Goal: Transaction & Acquisition: Purchase product/service

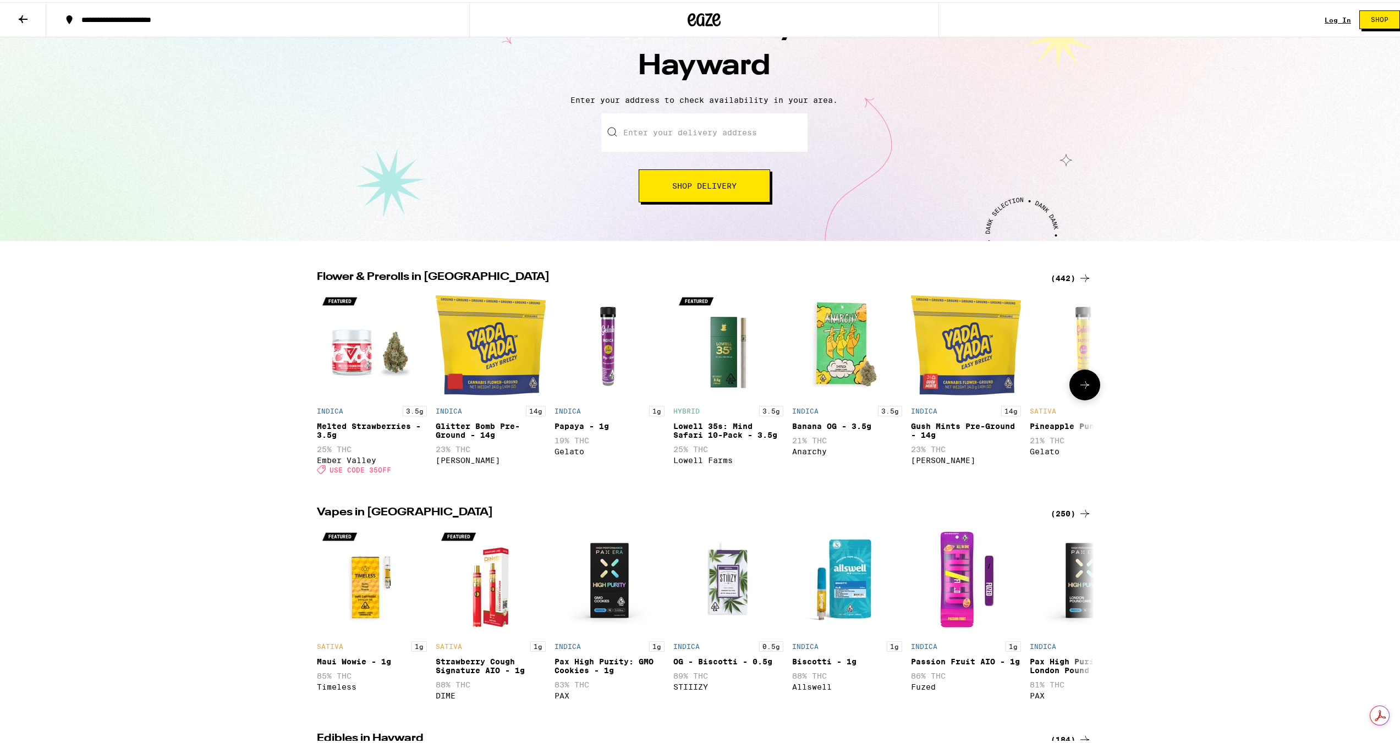
scroll to position [110, 0]
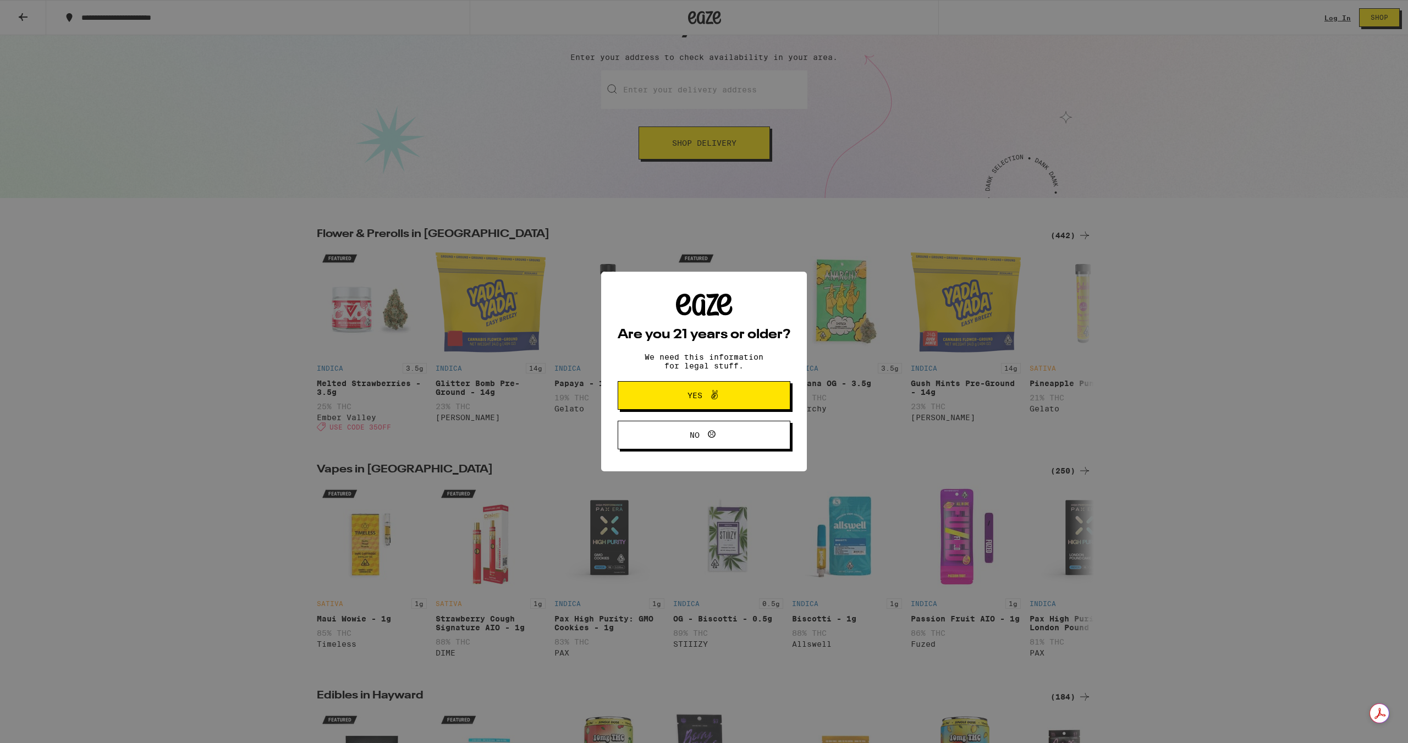
click at [670, 396] on span "Yes" at bounding box center [704, 395] width 84 height 14
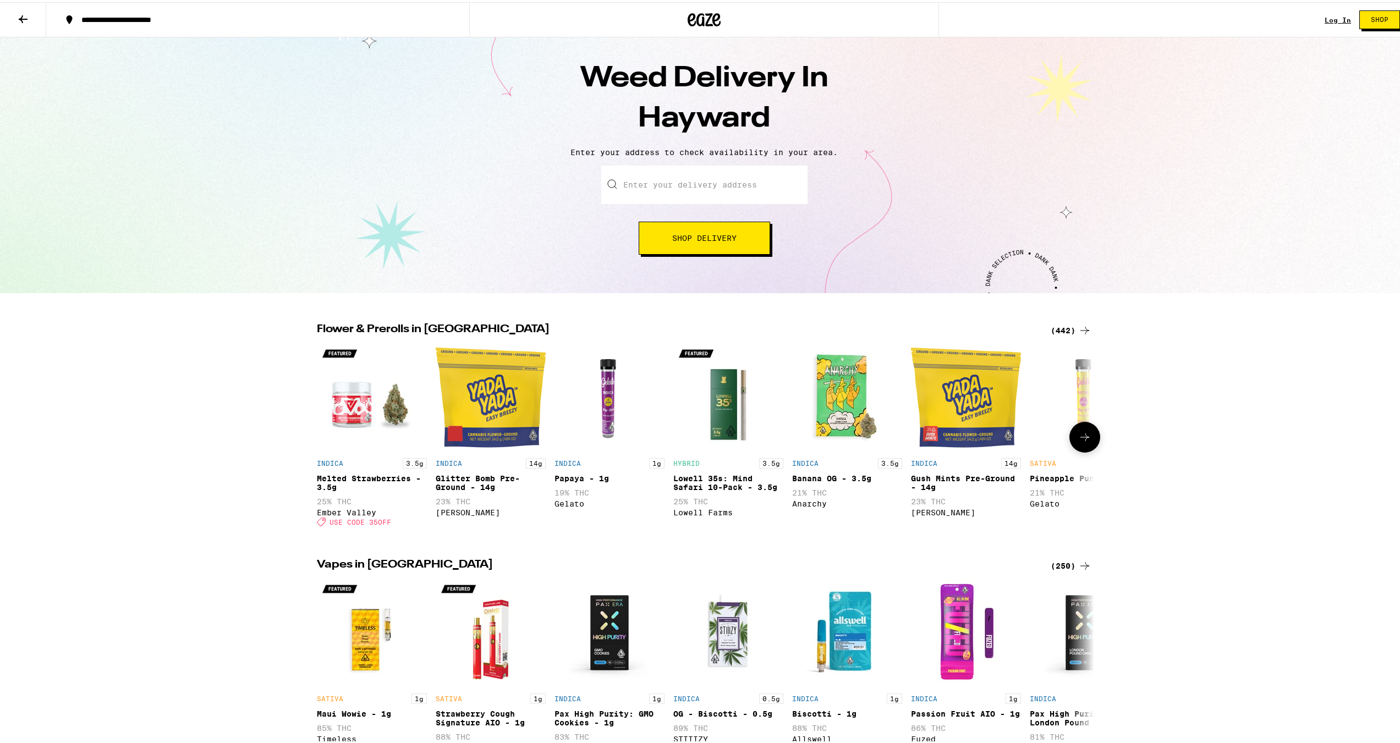
scroll to position [0, 0]
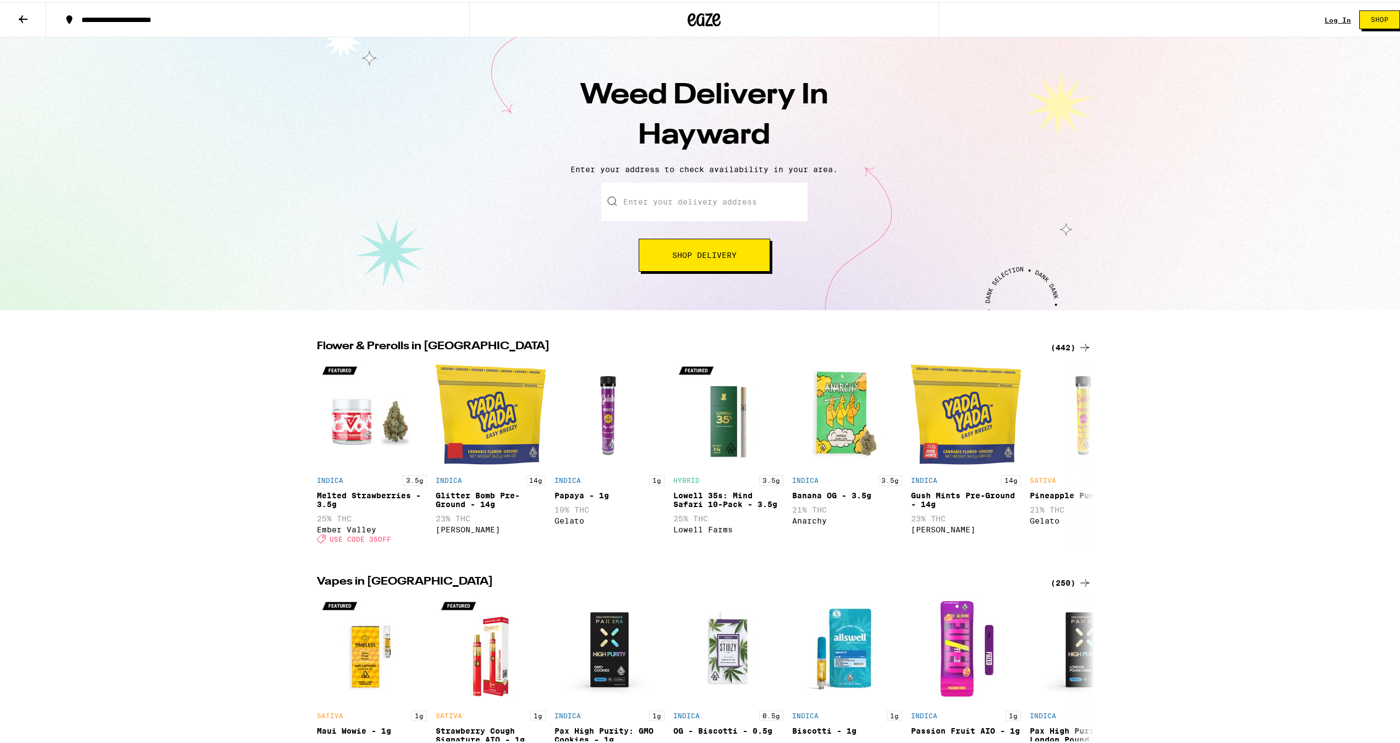
click at [665, 207] on input "Enter your delivery address" at bounding box center [704, 199] width 206 height 39
type input "2"
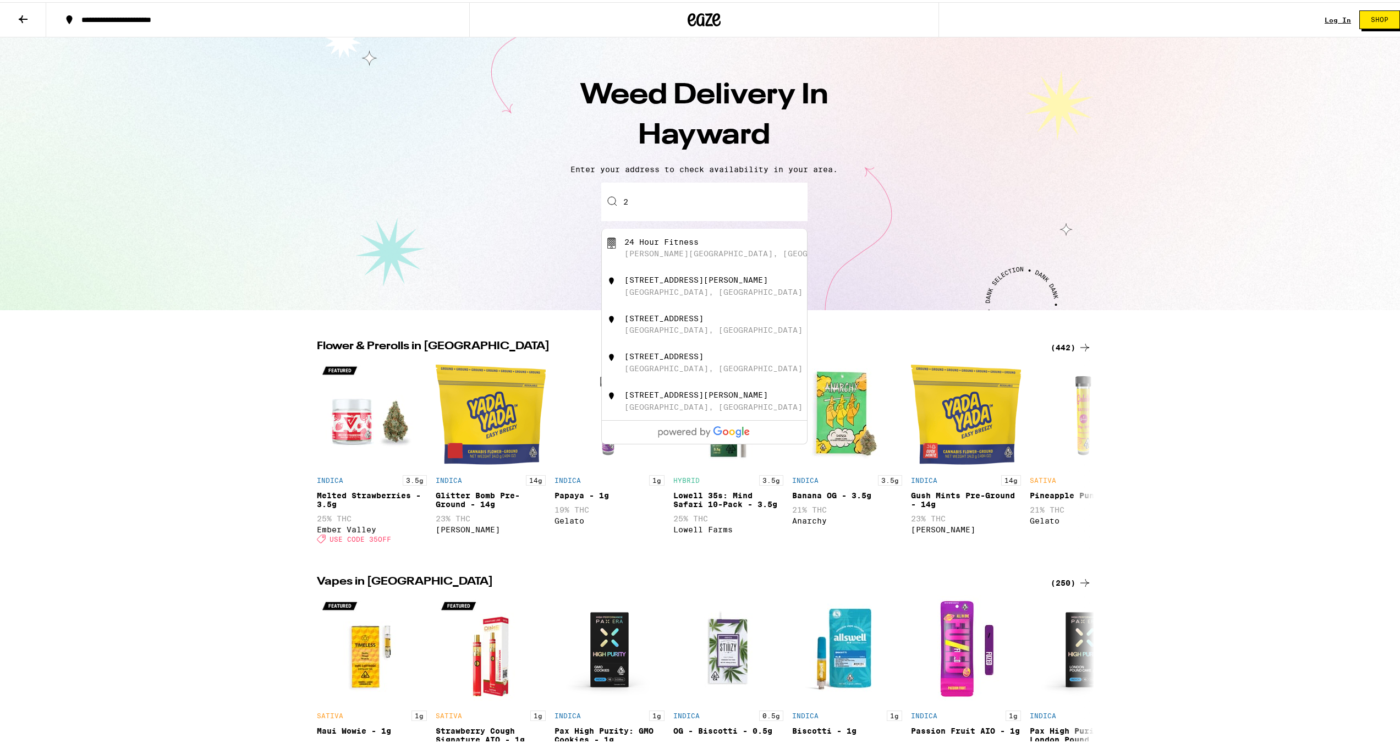
click at [659, 205] on input "2" at bounding box center [704, 199] width 206 height 39
click at [648, 254] on div "[GEOGRAPHIC_DATA], [GEOGRAPHIC_DATA]" at bounding box center [713, 251] width 178 height 9
type input "[PERSON_NAME][GEOGRAPHIC_DATA], [GEOGRAPHIC_DATA]"
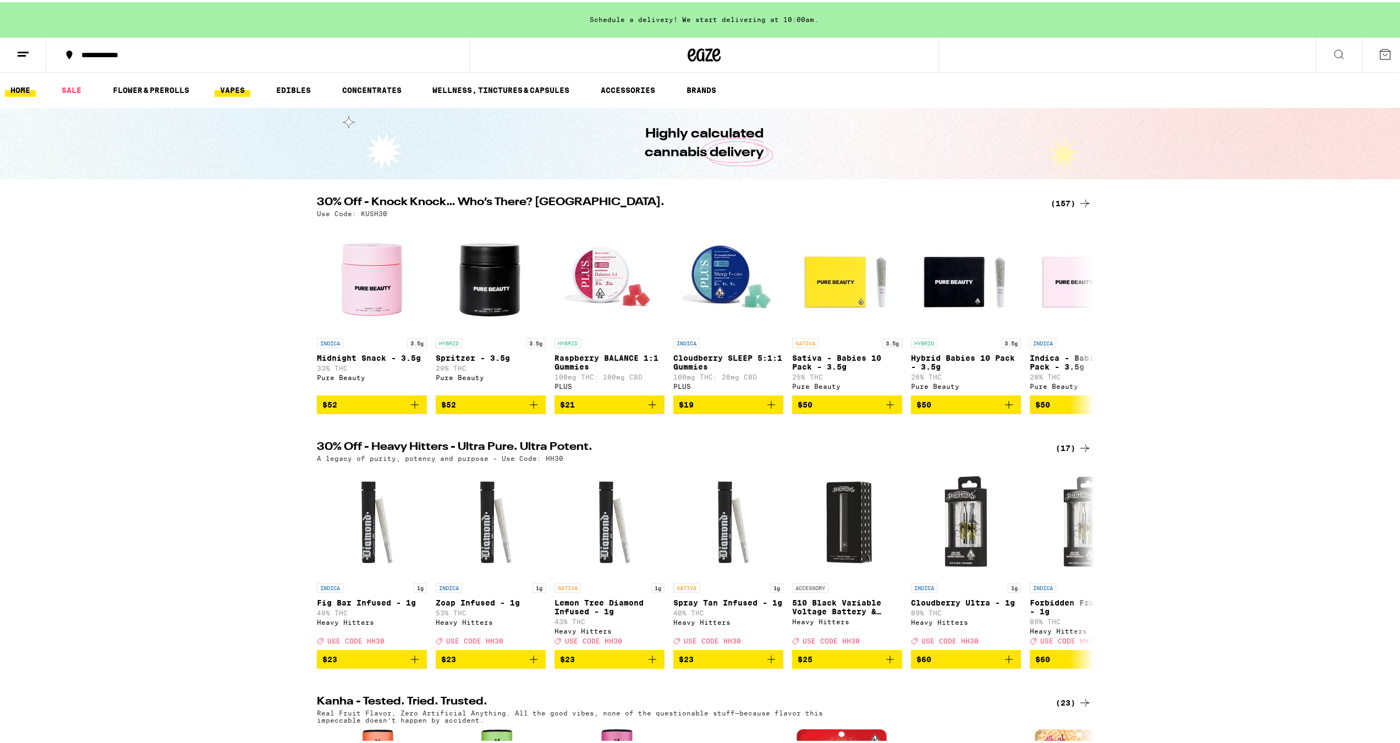
click at [238, 85] on link "VAPES" at bounding box center [233, 87] width 36 height 13
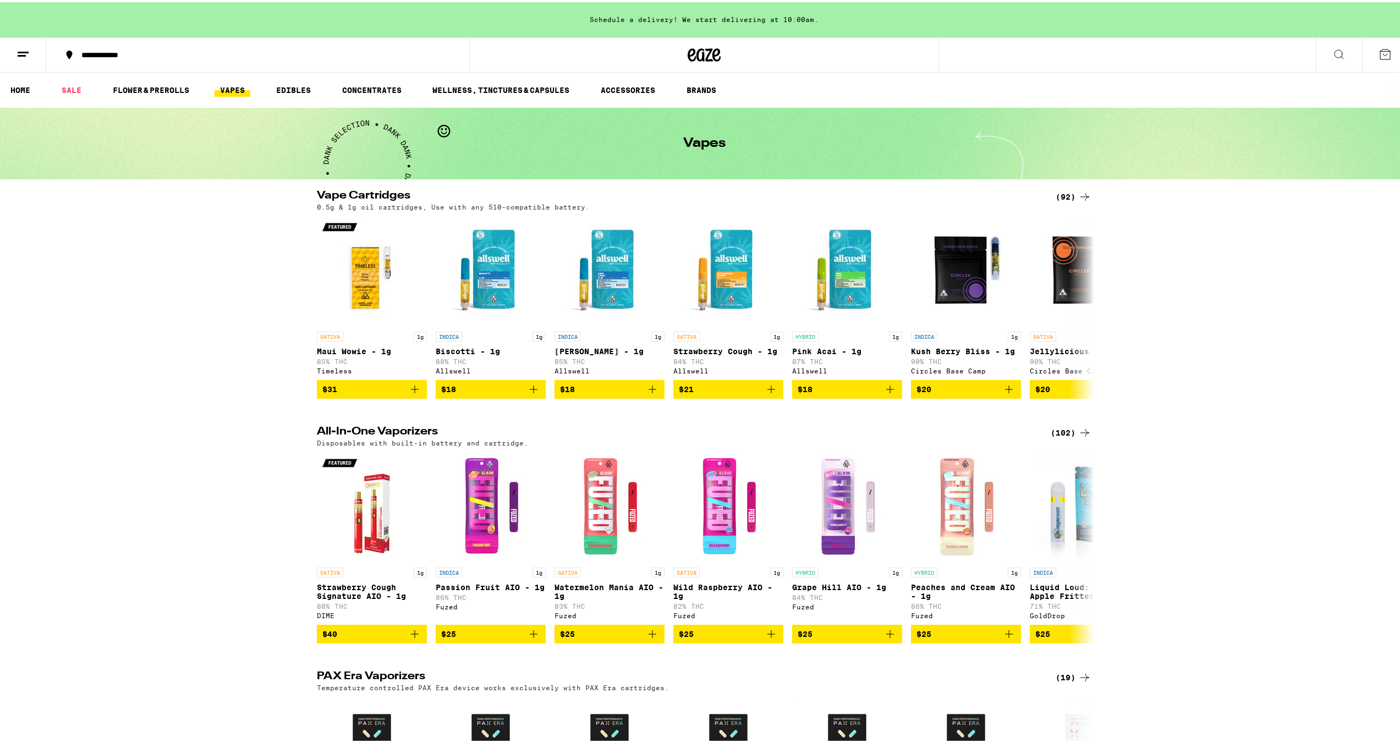
click at [1061, 194] on div "(92)" at bounding box center [1074, 194] width 36 height 13
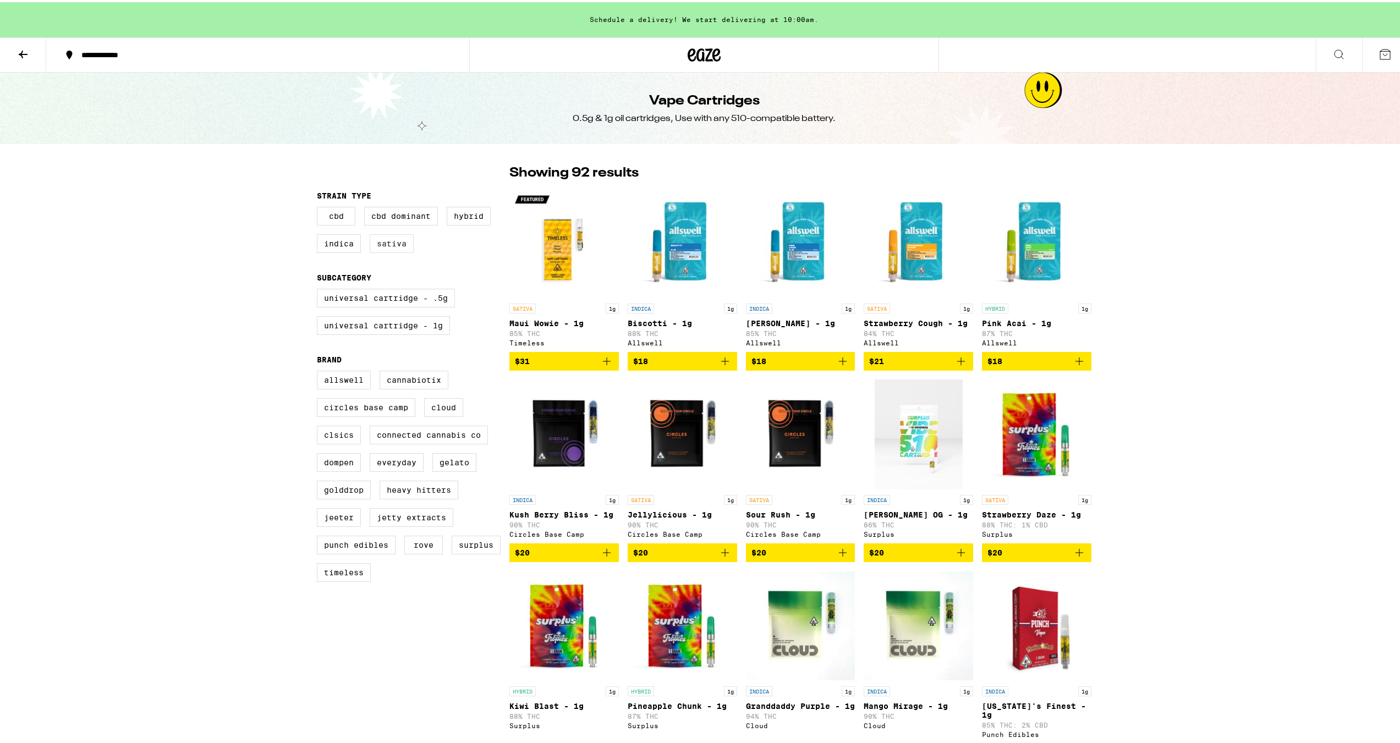
click at [390, 249] on label "Sativa" at bounding box center [392, 241] width 44 height 19
click at [320, 207] on input "Sativa" at bounding box center [319, 206] width 1 height 1
checkbox input "true"
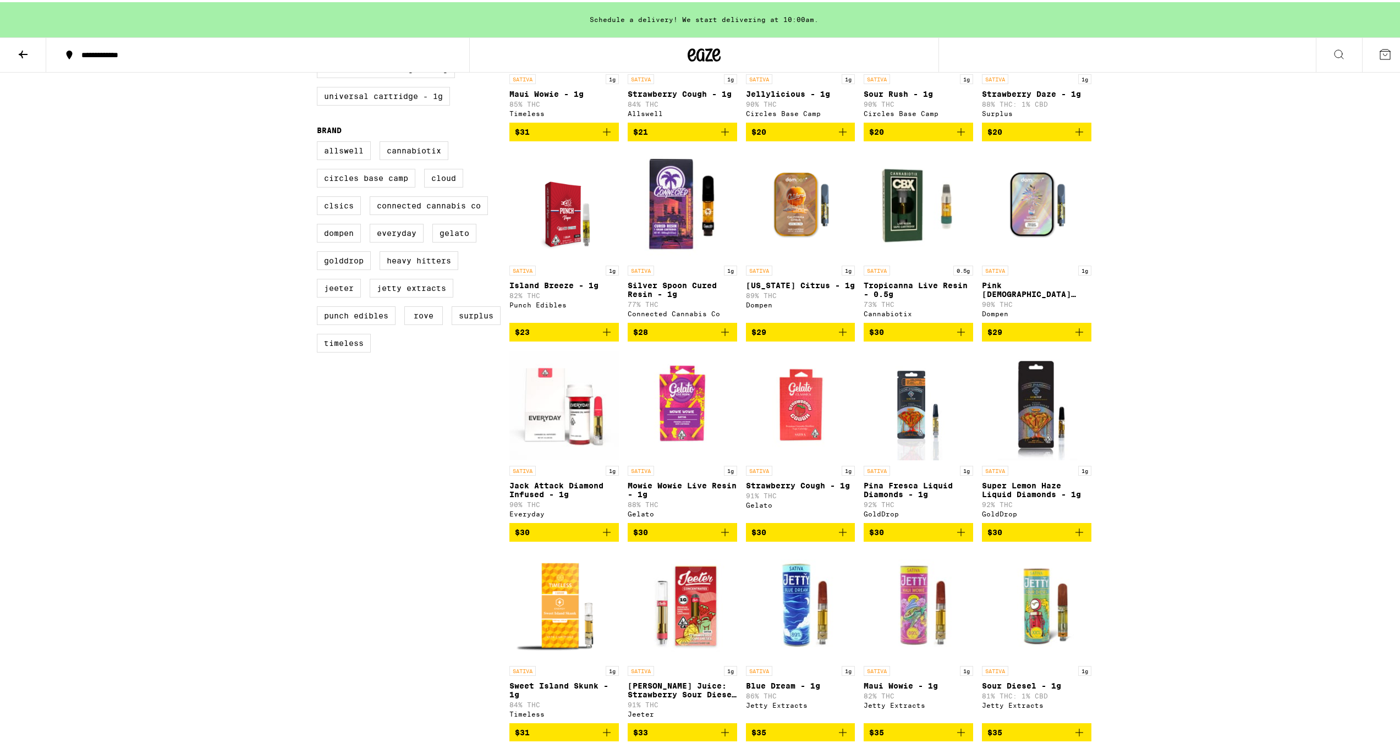
scroll to position [220, 0]
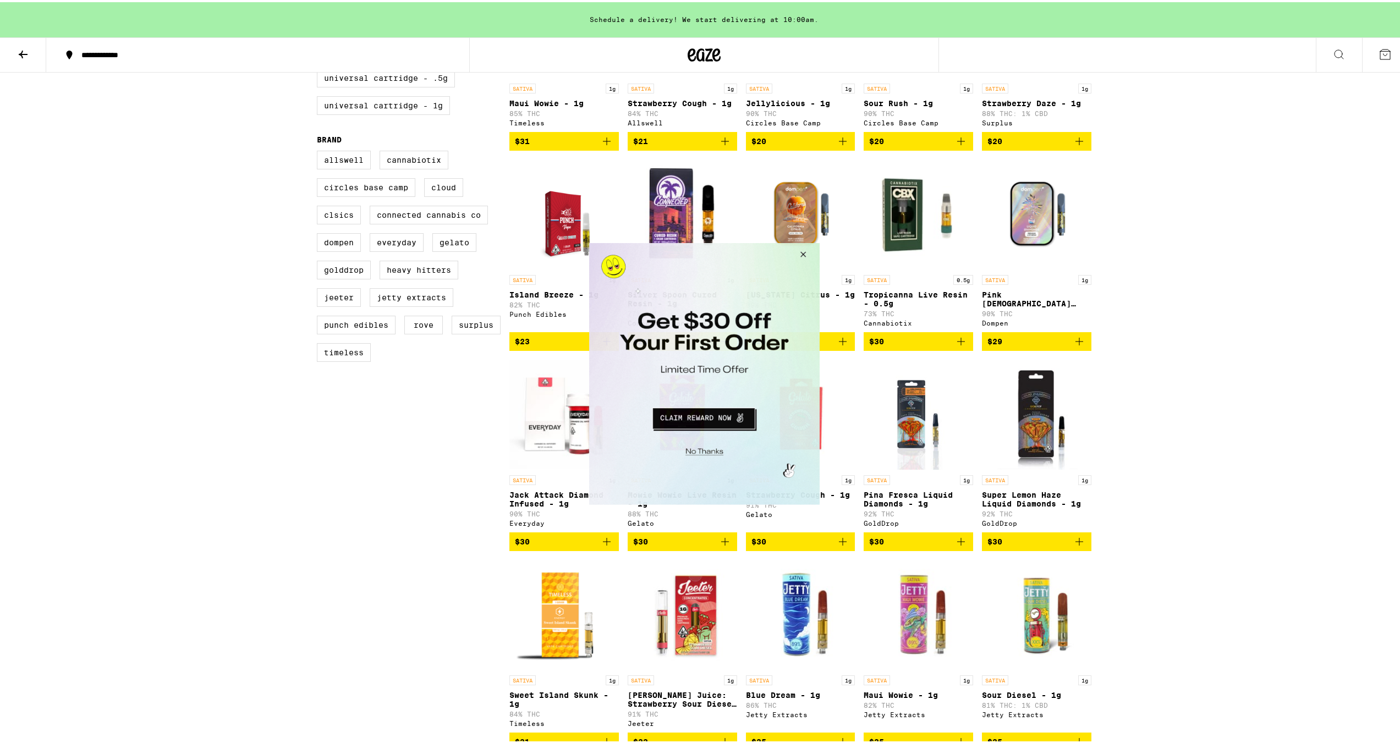
click at [802, 260] on button "Close Modal" at bounding box center [801, 256] width 30 height 26
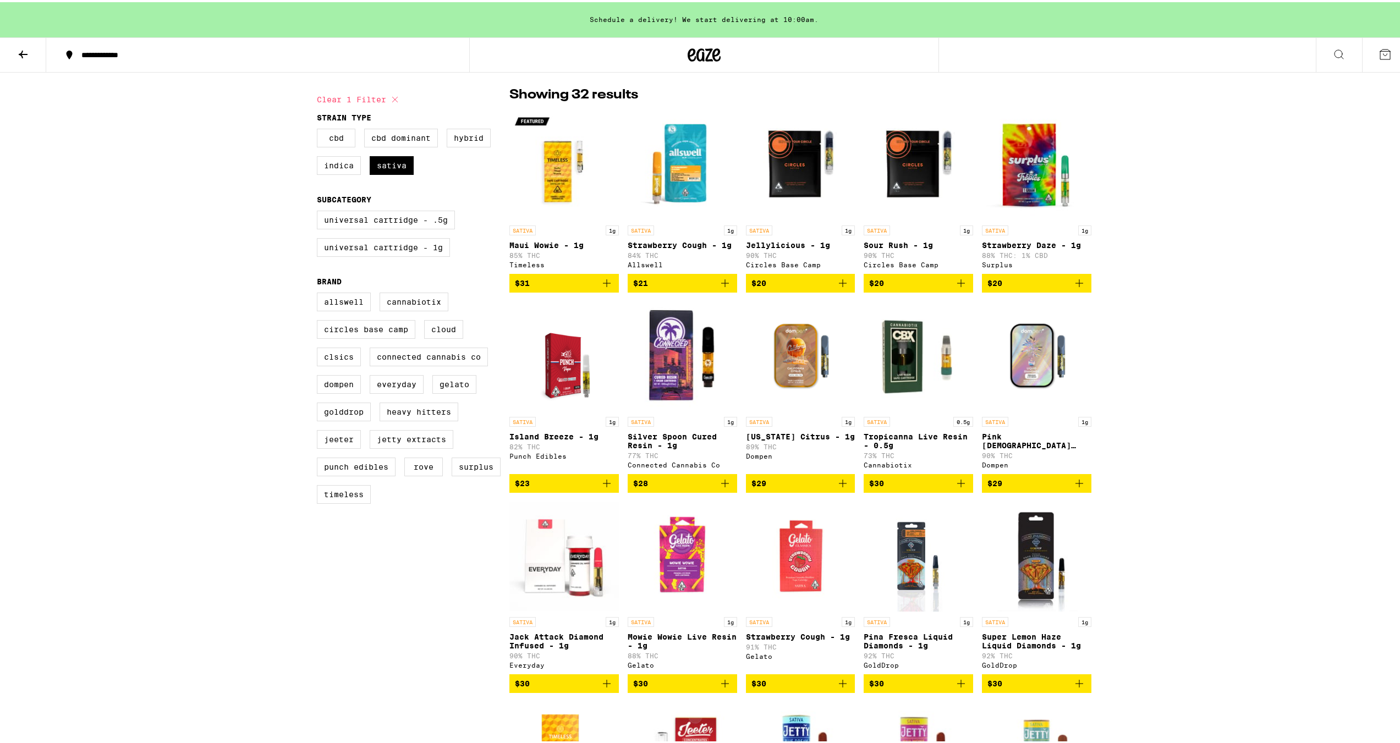
scroll to position [55, 0]
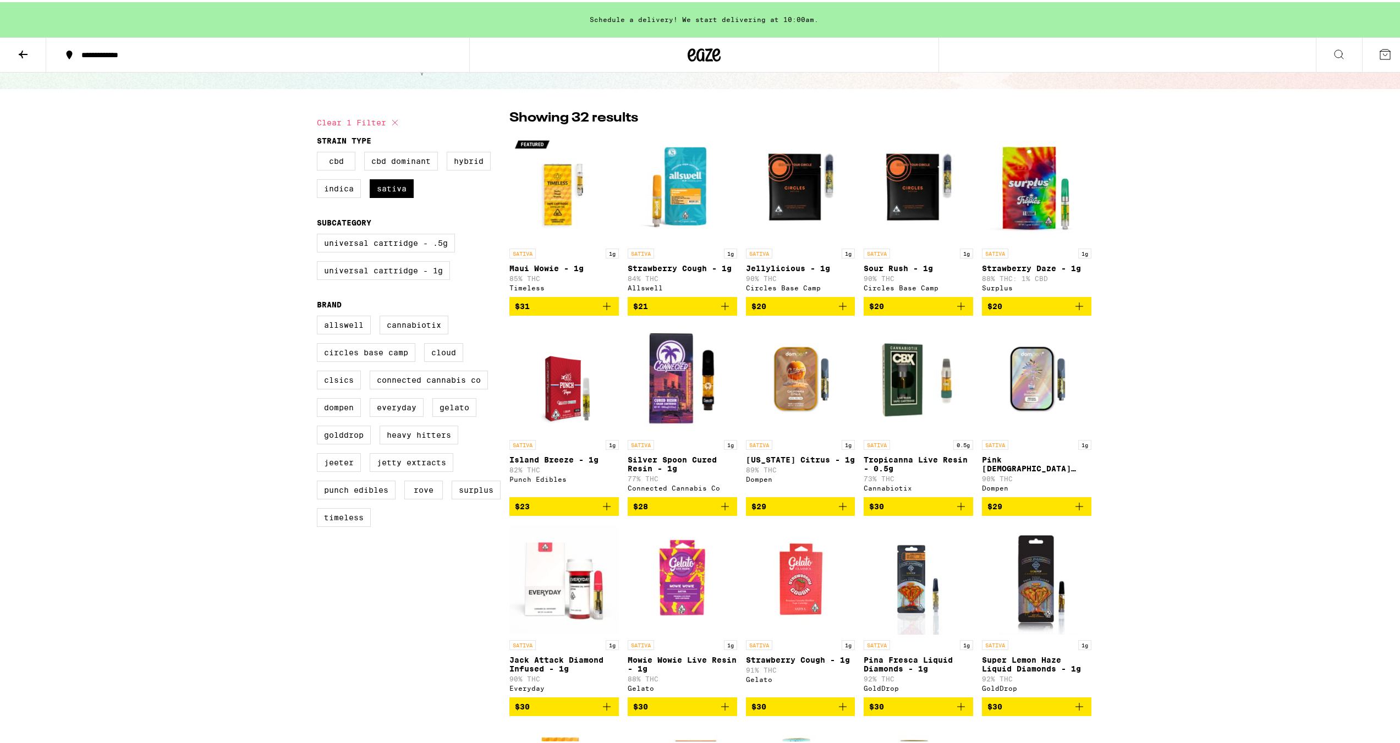
click at [682, 205] on img "Open page for Strawberry Cough - 1g from Allswell" at bounding box center [682, 186] width 109 height 110
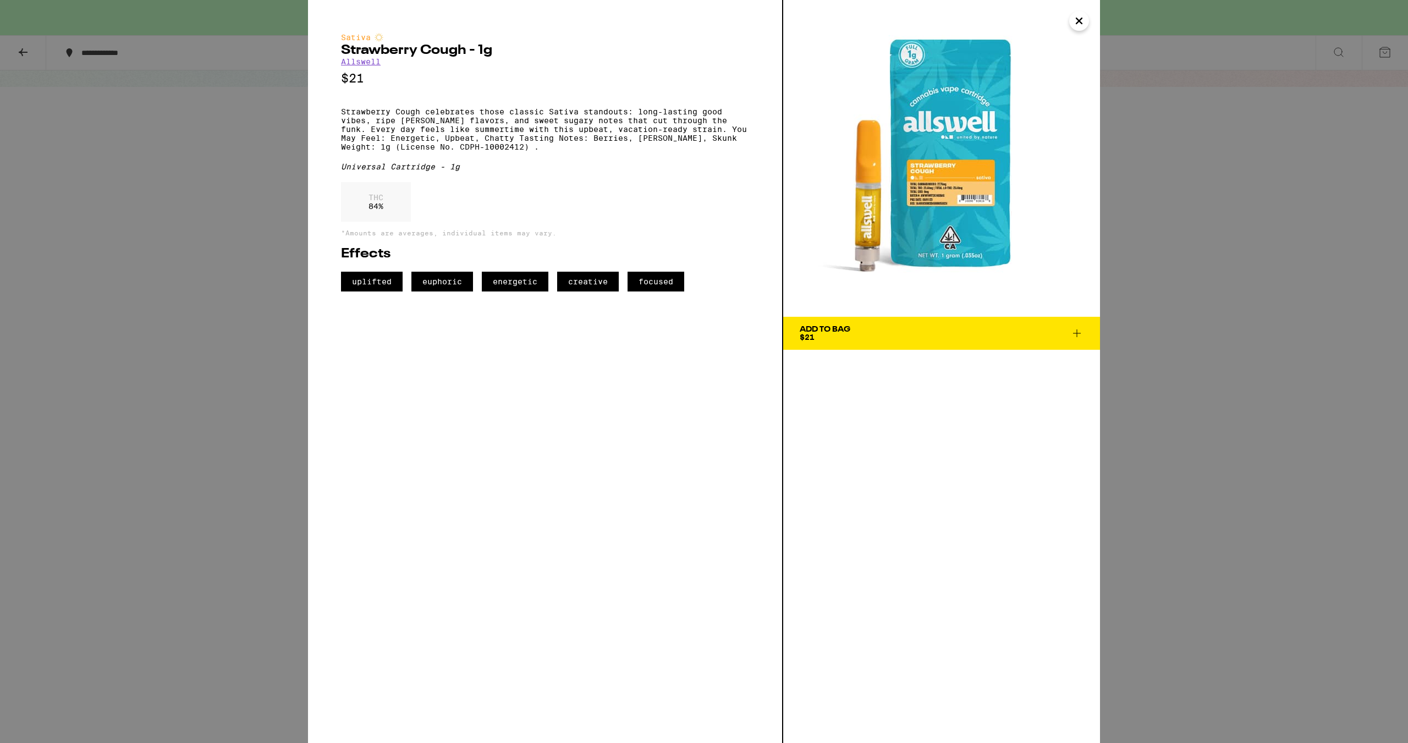
click at [1071, 23] on button "Close" at bounding box center [1080, 21] width 20 height 20
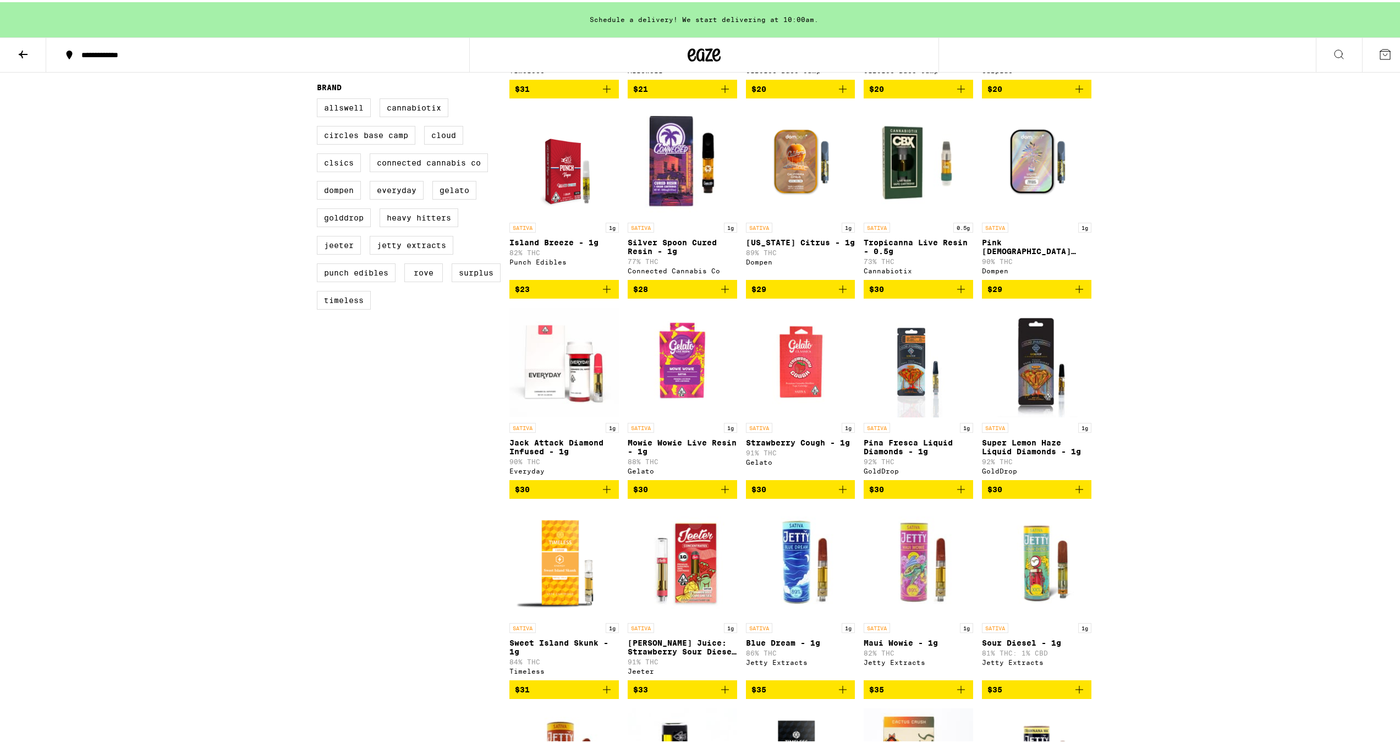
scroll to position [275, 0]
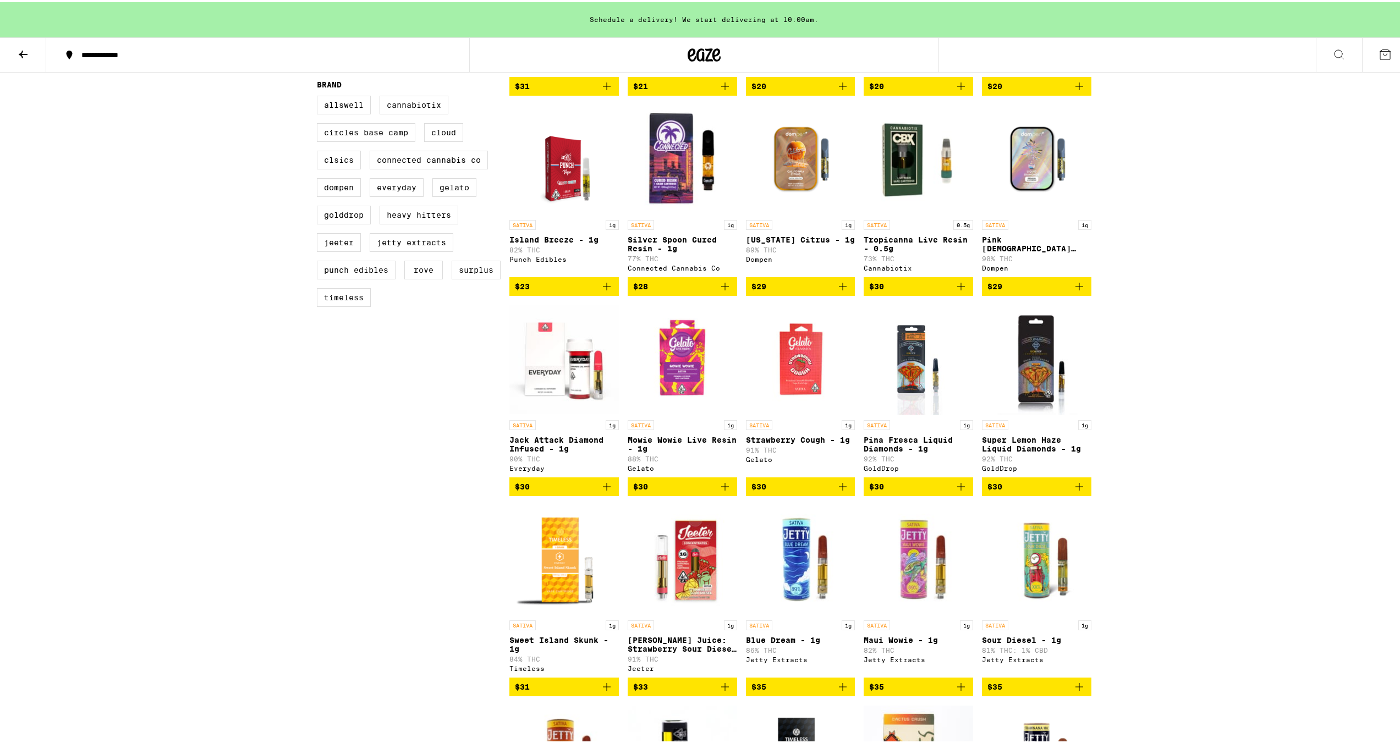
click at [799, 357] on img "Open page for Strawberry Cough - 1g from Gelato" at bounding box center [800, 358] width 109 height 110
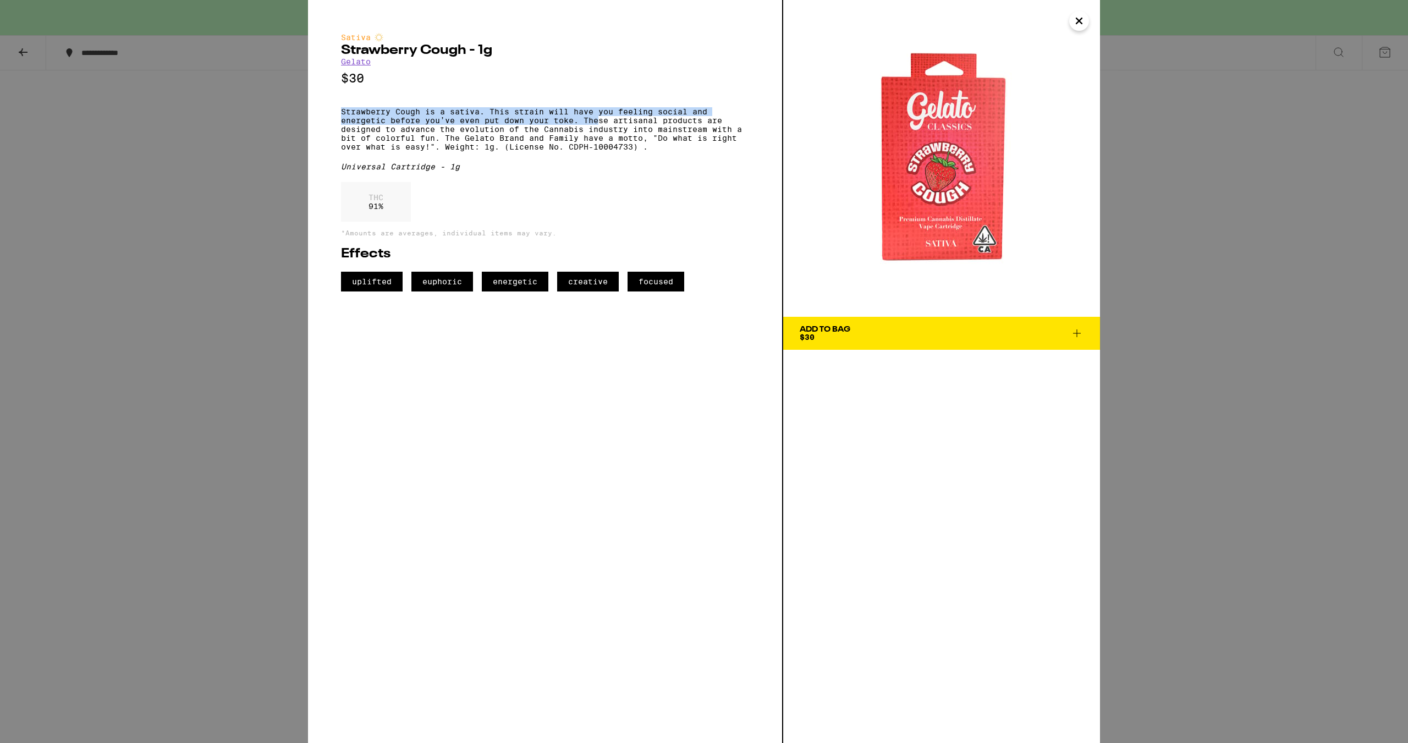
drag, startPoint x: 332, startPoint y: 114, endPoint x: 600, endPoint y: 129, distance: 268.9
click at [600, 129] on div "Sativa Strawberry Cough - 1g Gelato $30 Strawberry Cough is a sativa. This stra…" at bounding box center [545, 371] width 475 height 743
click at [1077, 23] on icon "Close" at bounding box center [1080, 21] width 6 height 6
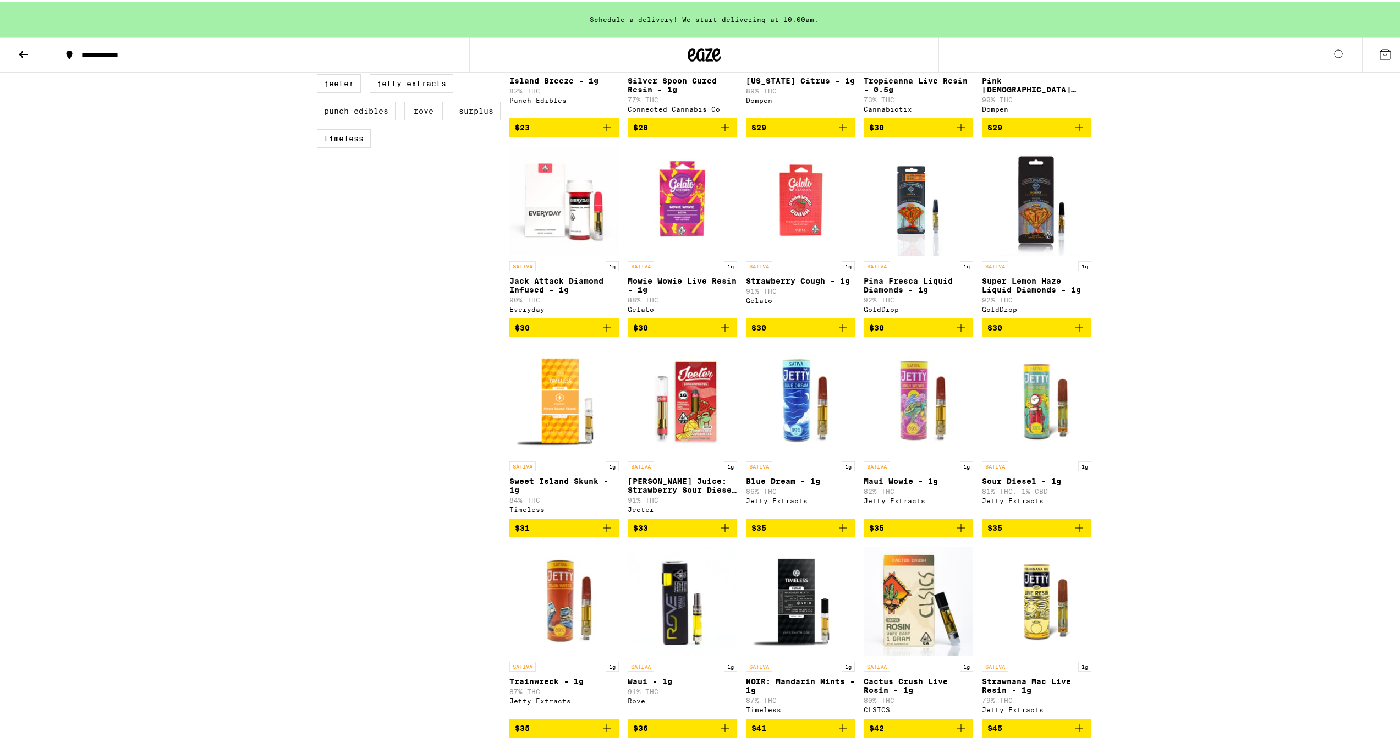
scroll to position [440, 0]
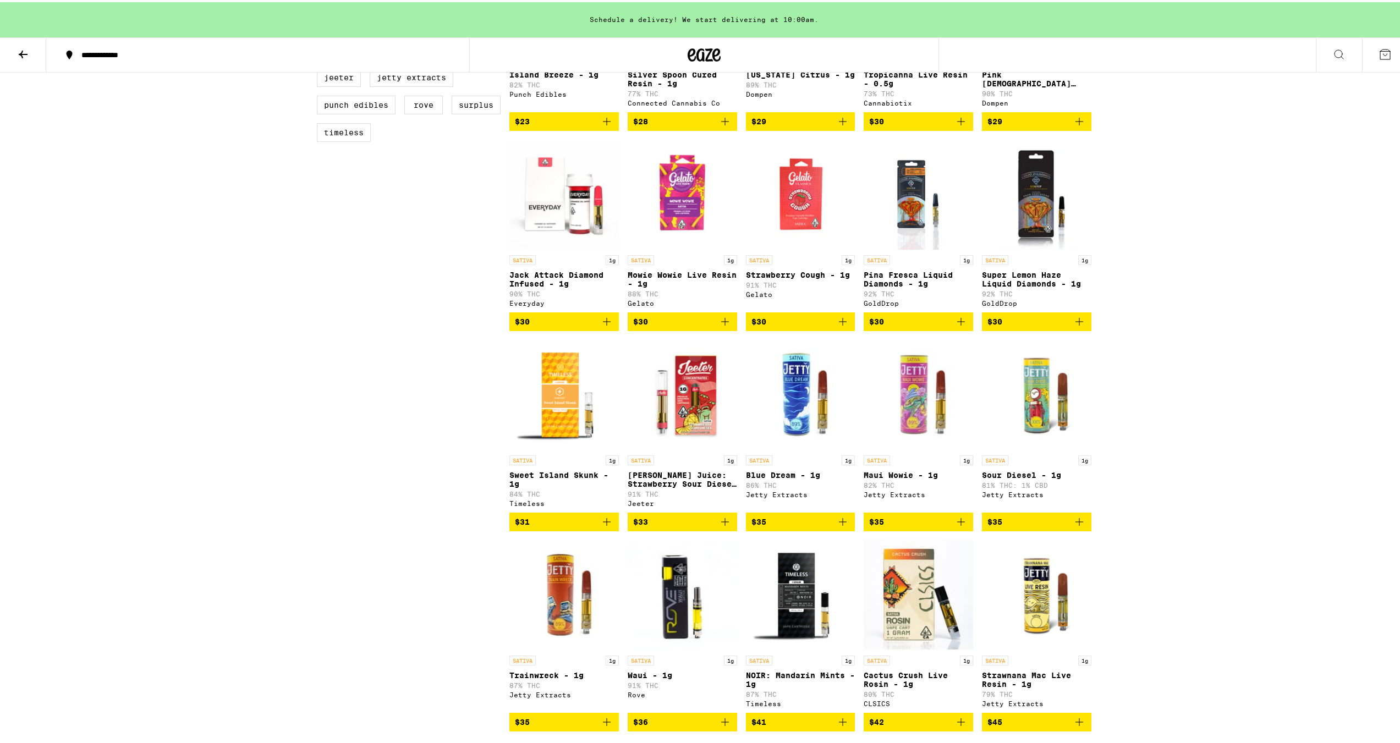
click at [1032, 416] on img "Open page for Sour Diesel - 1g from Jetty Extracts" at bounding box center [1036, 393] width 109 height 110
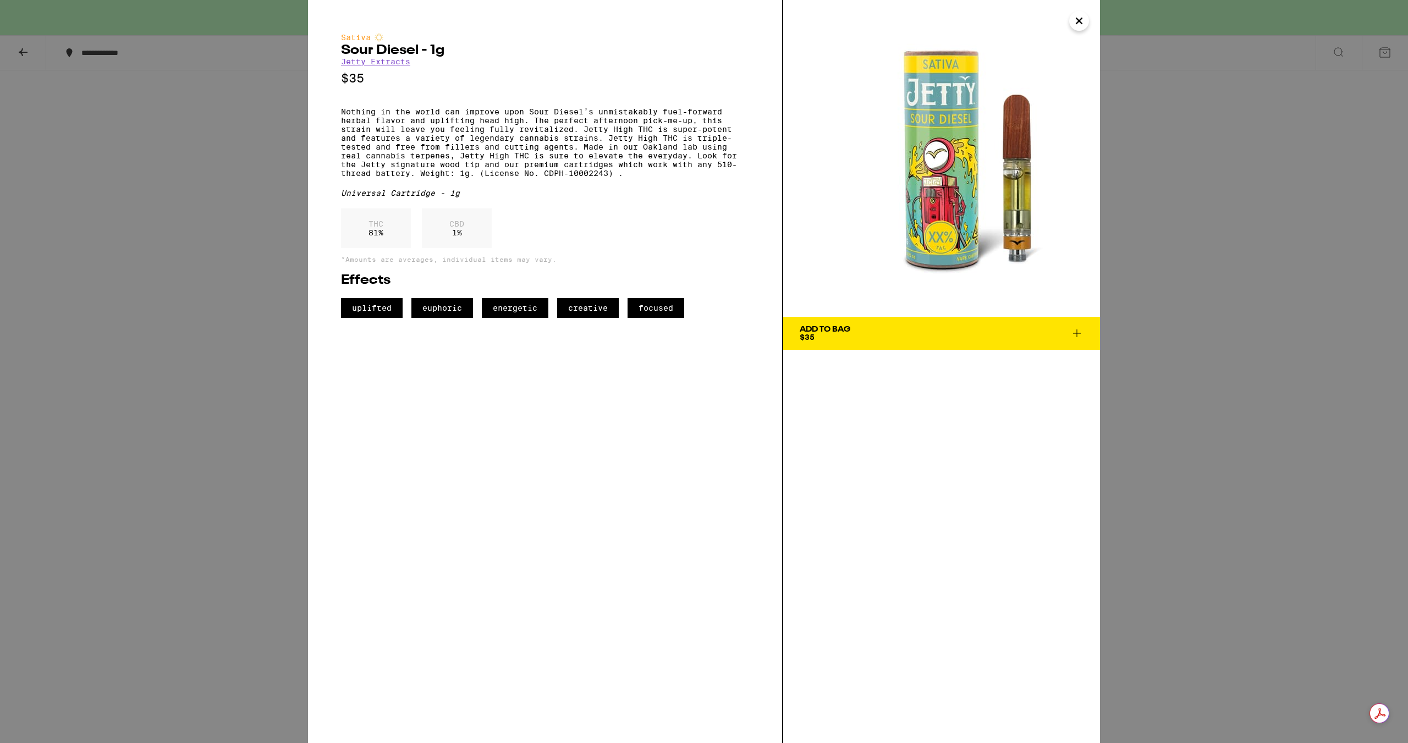
click at [1078, 12] on button "Close" at bounding box center [1080, 21] width 20 height 20
